Goal: Navigation & Orientation: Understand site structure

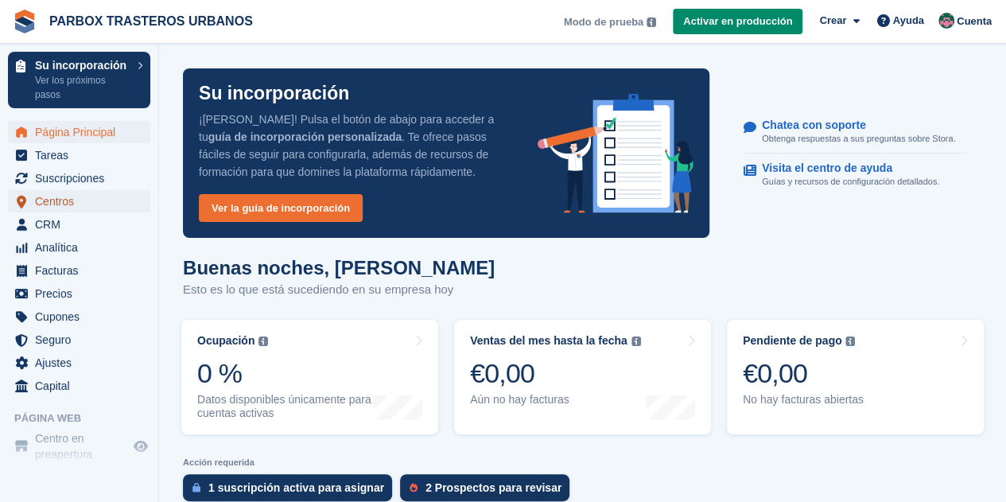
click at [74, 203] on span "Centros" at bounding box center [82, 201] width 95 height 22
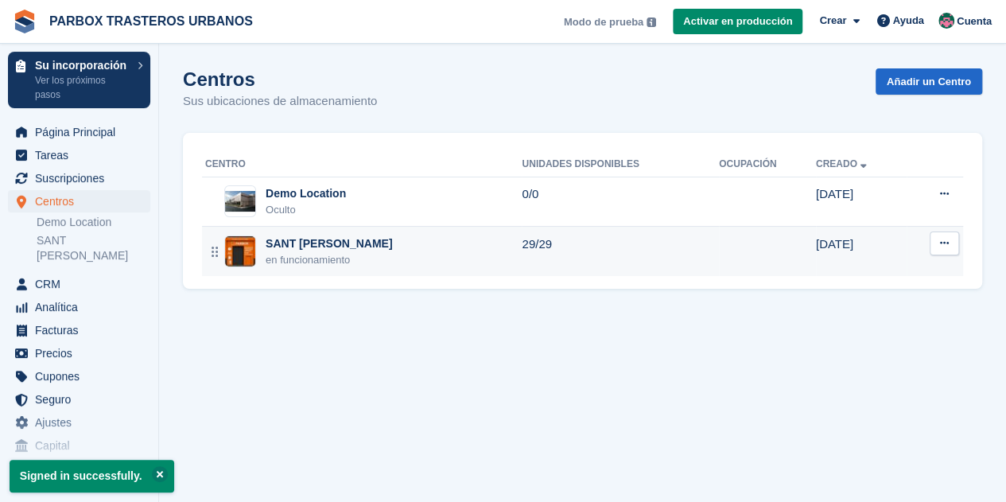
click at [311, 243] on div "SANT [PERSON_NAME]" at bounding box center [329, 244] width 127 height 17
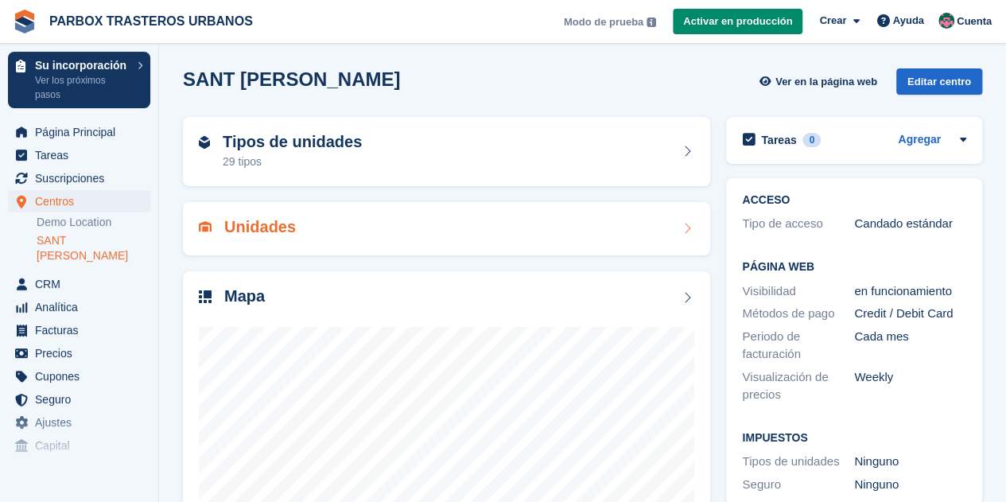
click at [267, 227] on h2 "Unidades" at bounding box center [260, 227] width 72 height 18
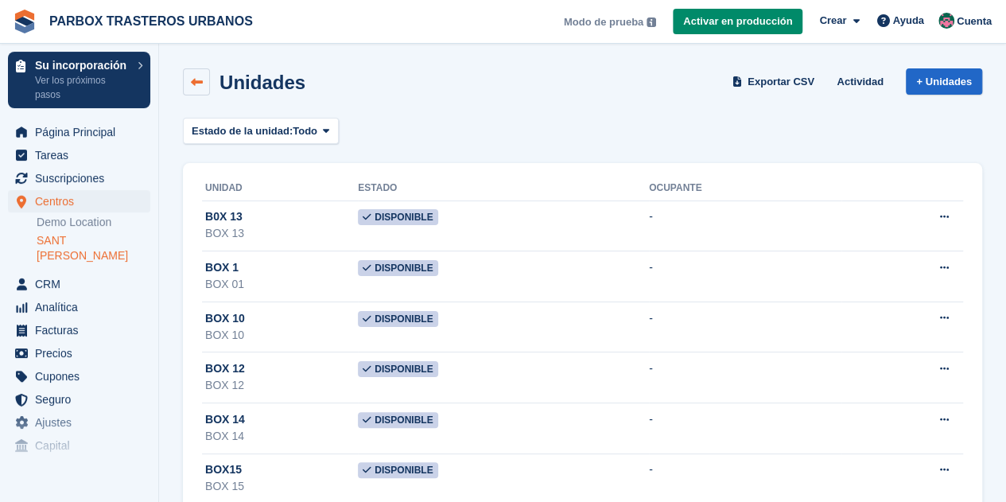
click at [198, 80] on icon at bounding box center [197, 82] width 12 height 12
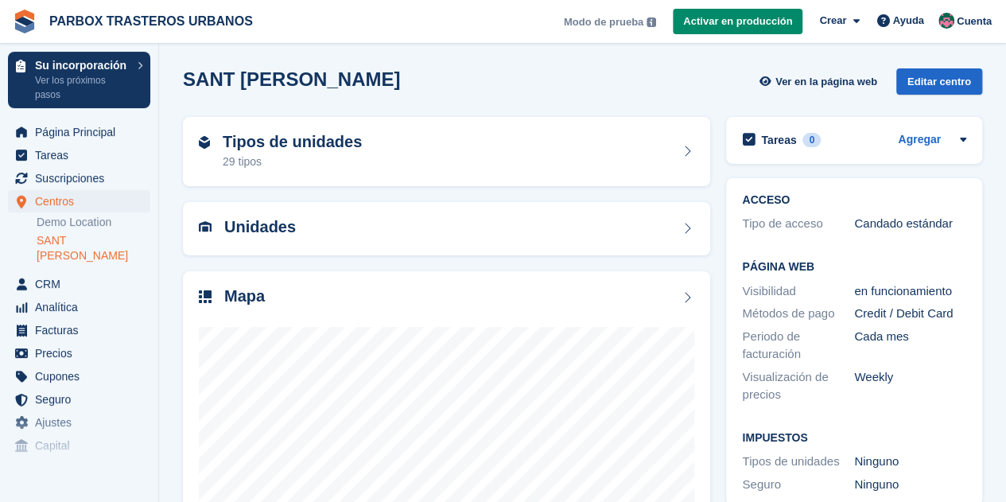
click at [256, 138] on h2 "Tipos de unidades" at bounding box center [292, 142] width 139 height 18
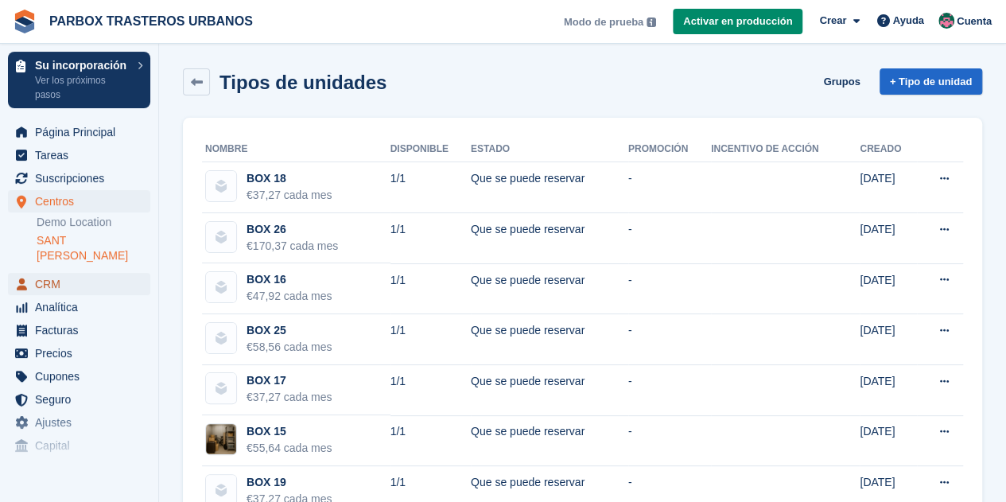
click at [68, 276] on span "CRM" at bounding box center [82, 284] width 95 height 22
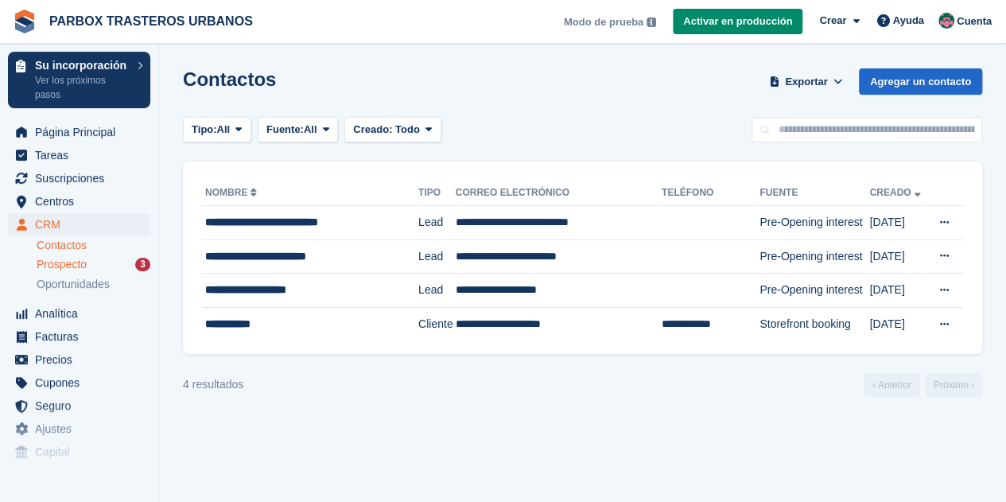
click at [68, 261] on span "Prospecto" at bounding box center [62, 264] width 50 height 15
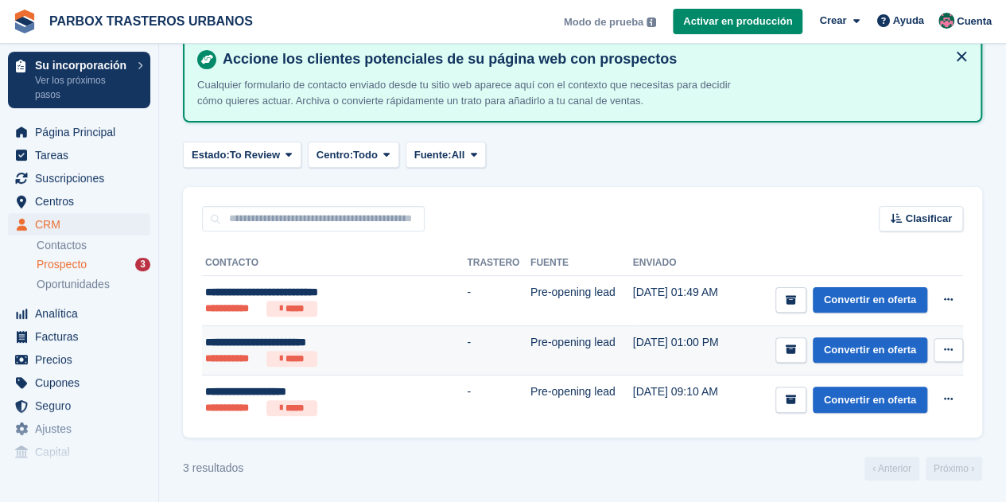
scroll to position [82, 0]
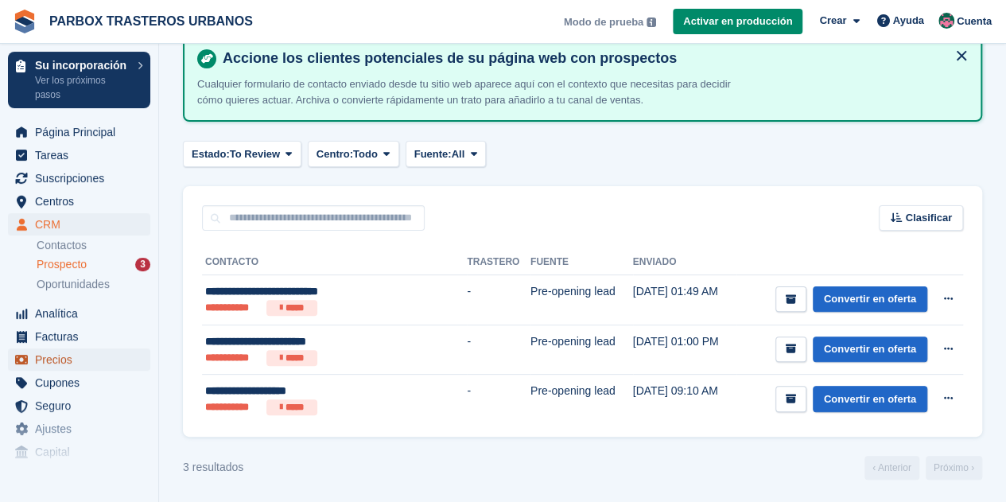
click at [63, 360] on span "Precios" at bounding box center [82, 359] width 95 height 22
